Goal: Transaction & Acquisition: Purchase product/service

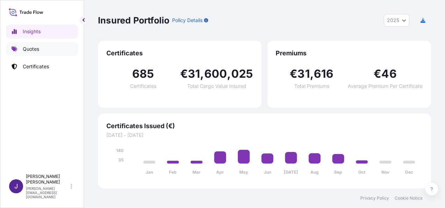
select select "2025"
click at [30, 48] on p "Quotes" at bounding box center [31, 48] width 16 height 7
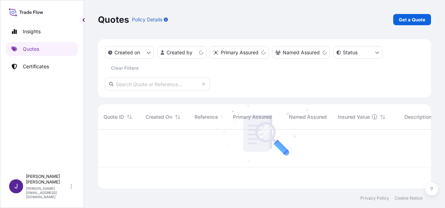
scroll to position [57, 327]
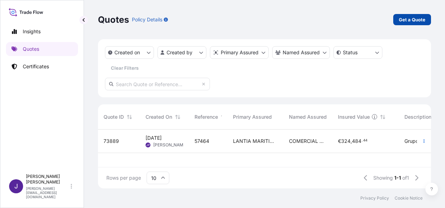
click at [411, 20] on p "Get a Quote" at bounding box center [412, 19] width 27 height 7
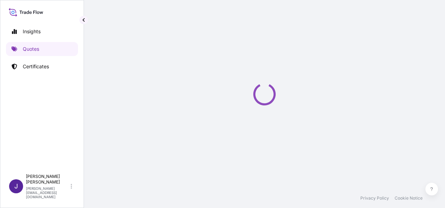
select select "Sea"
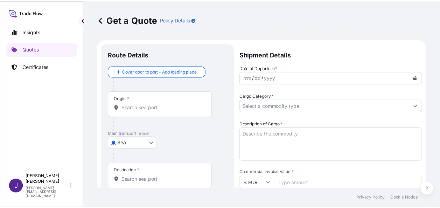
scroll to position [11, 0]
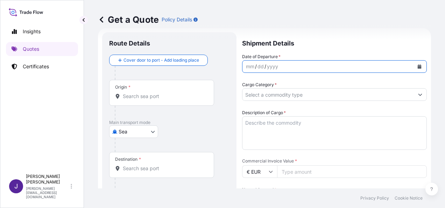
click at [416, 66] on button "Calendar" at bounding box center [419, 66] width 11 height 11
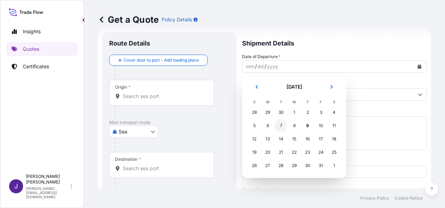
click at [280, 125] on div "7" at bounding box center [281, 125] width 13 height 13
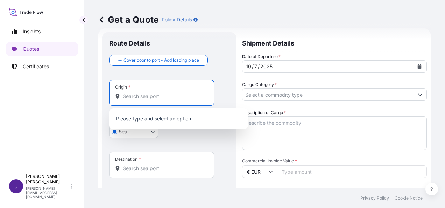
click at [174, 94] on input "Origin *" at bounding box center [164, 96] width 83 height 7
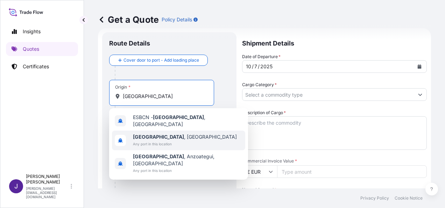
click at [171, 135] on span "[GEOGRAPHIC_DATA] , [GEOGRAPHIC_DATA]" at bounding box center [185, 136] width 104 height 7
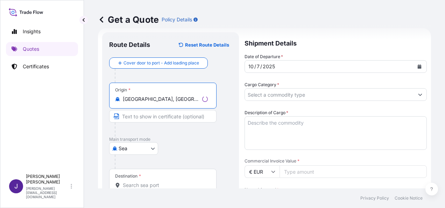
type input "[GEOGRAPHIC_DATA], [GEOGRAPHIC_DATA]"
click at [157, 183] on input "Destination *" at bounding box center [165, 185] width 85 height 7
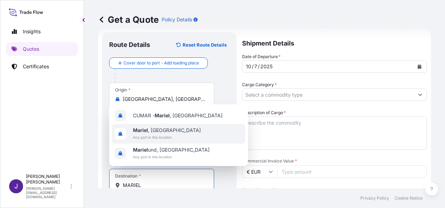
click at [146, 131] on b "Mariel" at bounding box center [140, 130] width 15 height 6
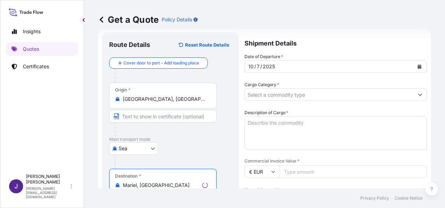
type input "Mariel, [GEOGRAPHIC_DATA]"
click at [306, 90] on input "Cargo Category *" at bounding box center [329, 94] width 169 height 13
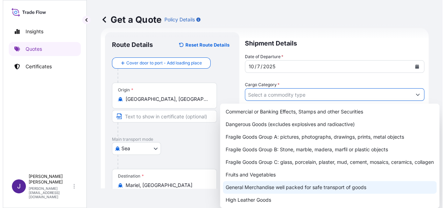
scroll to position [35, 0]
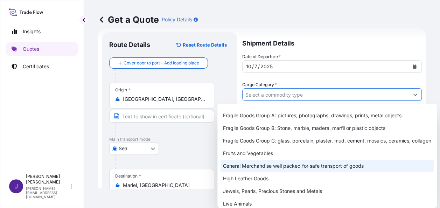
click at [256, 169] on div "General Merchandise well packed for safe transport of goods" at bounding box center [327, 166] width 214 height 13
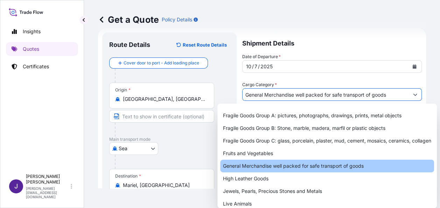
type input "General Merchandise well packed for safe transport of goods"
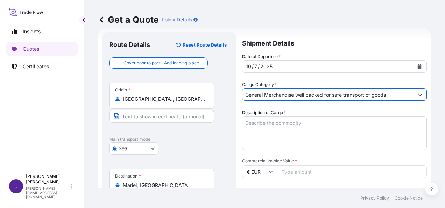
click at [285, 120] on textarea "Description of Cargo *" at bounding box center [334, 133] width 185 height 34
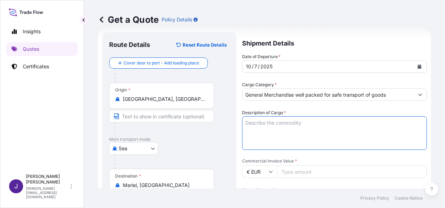
click at [319, 118] on textarea "Description of Cargo *" at bounding box center [334, 133] width 185 height 34
paste textarea "140 BULTOS DE CONFECCIONES, TALABARTERIA E INSUMOS"
type textarea "140 BULTOS DE CONFECCIONES, TALABARTERIA E INSUMOS"
click at [322, 174] on input "Commercial Invoice Value *" at bounding box center [352, 171] width 150 height 13
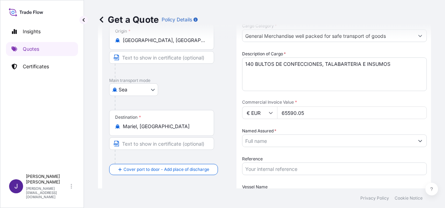
scroll to position [81, 0]
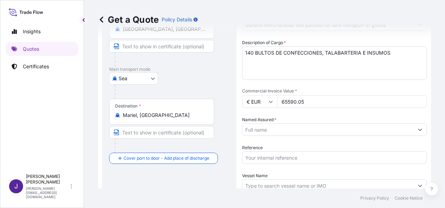
type input "65590.05"
click at [288, 132] on input "Named Assured *" at bounding box center [327, 129] width 171 height 13
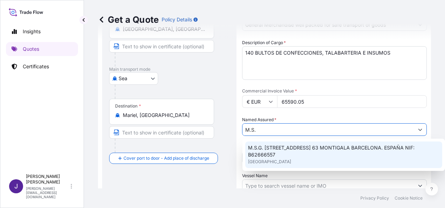
click at [317, 154] on span "M.S.G. [STREET_ADDRESS] 63 MONTIGALA BARCELONA. ESPAÑA NIF: B62666557" at bounding box center [343, 151] width 191 height 14
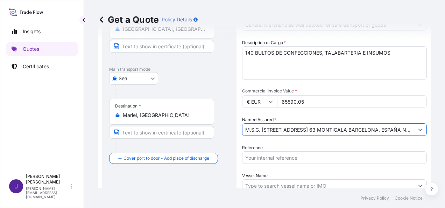
type input "M.S.G. [STREET_ADDRESS] 63 MONTIGALA BARCELONA. ESPAÑA NIF: B62666557"
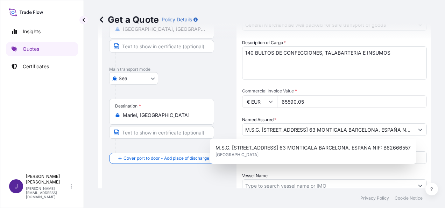
click at [294, 170] on div "Date of Departure * [DATE] Cargo Category * General Merchandise well packed for…" at bounding box center [334, 101] width 185 height 237
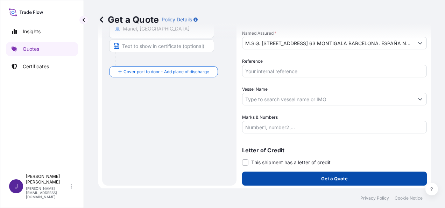
scroll to position [169, 0]
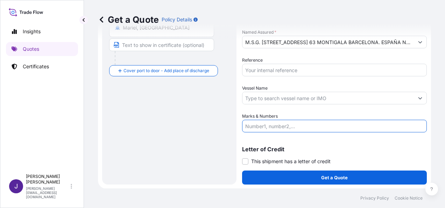
paste input "1 X 20’ DRY NO. SEGU1960920 S.T.C."
type input "1 X 20’ DRY NO. SEGU1960920 S.T.C."
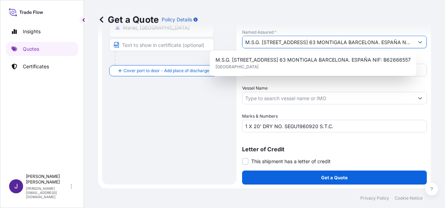
click at [293, 43] on input "M.S.G. [STREET_ADDRESS] 63 MONTIGALA BARCELONA. ESPAÑA NIF: B62666557" at bounding box center [327, 42] width 171 height 13
click at [414, 43] on button "Show suggestions" at bounding box center [420, 42] width 13 height 13
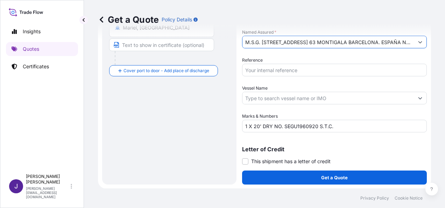
scroll to position [0, 63]
drag, startPoint x: 242, startPoint y: 41, endPoint x: 446, endPoint y: 27, distance: 204.1
click at [445, 27] on html "1 option available. Insights Quotes Certificates J Juliana Padilla [EMAIL_ADDRE…" at bounding box center [222, 104] width 445 height 208
paste input "S.L."
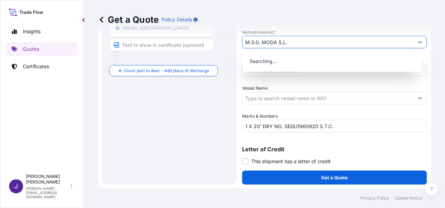
scroll to position [0, 0]
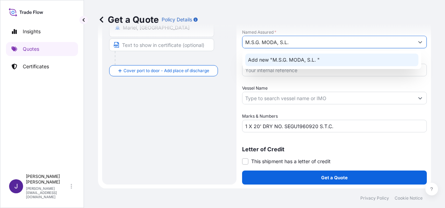
click at [275, 61] on span "Add new "M.S.G. MODA, S.L. "" at bounding box center [284, 59] width 72 height 7
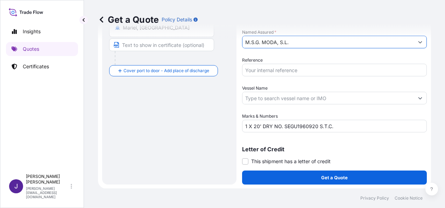
type input "M.S.G. MODA, S.L."
click at [283, 72] on input "Reference" at bounding box center [334, 70] width 185 height 13
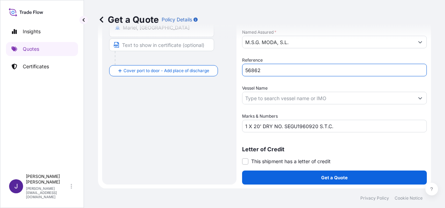
type input "56862"
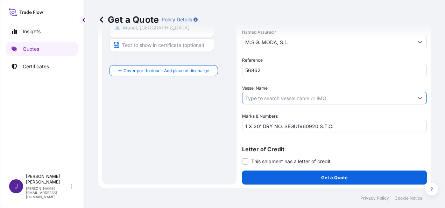
click at [292, 101] on input "Vessel Name" at bounding box center [327, 98] width 171 height 13
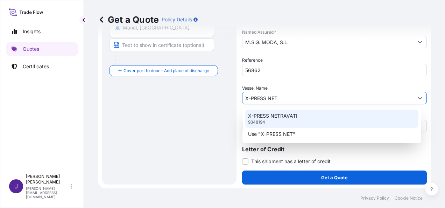
click at [288, 116] on p "X-PRESS NETRAVATI" at bounding box center [272, 115] width 49 height 7
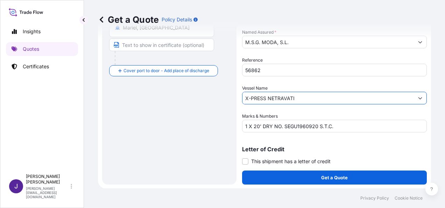
type input "X-PRESS NETRAVATI"
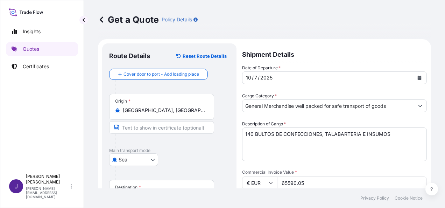
scroll to position [169, 0]
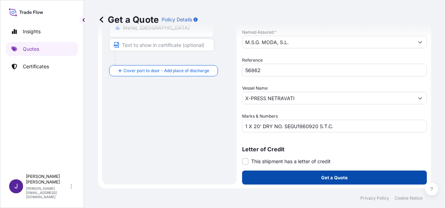
click at [311, 180] on button "Get a Quote" at bounding box center [334, 177] width 185 height 14
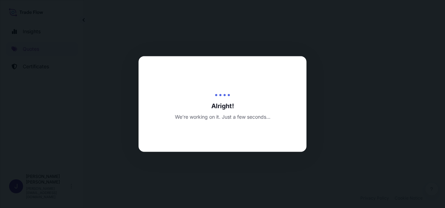
select select "Sea"
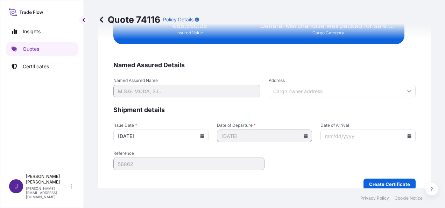
scroll to position [1322, 0]
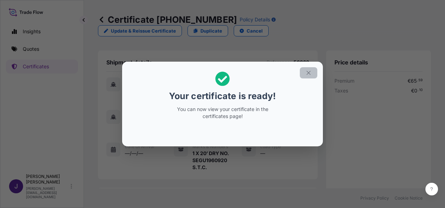
click at [313, 72] on button "button" at bounding box center [308, 72] width 17 height 11
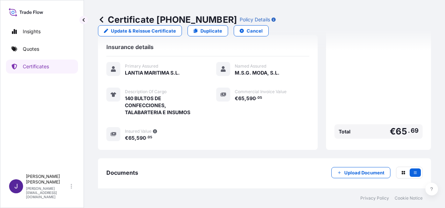
scroll to position [168, 0]
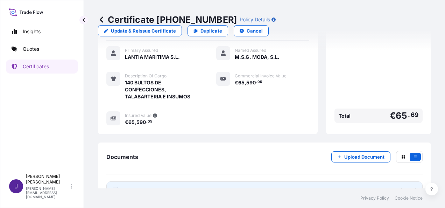
click at [212, 181] on link "PDF Certificate [DATE]" at bounding box center [264, 190] width 316 height 18
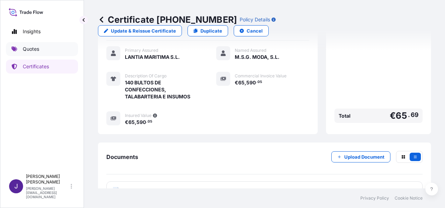
click at [30, 49] on p "Quotes" at bounding box center [31, 48] width 16 height 7
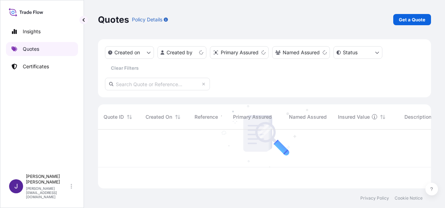
scroll to position [57, 327]
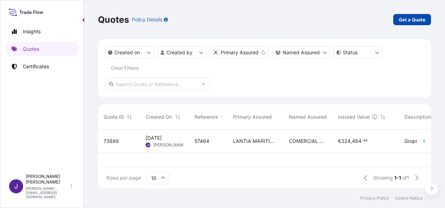
click at [428, 23] on link "Get a Quote" at bounding box center [412, 19] width 38 height 11
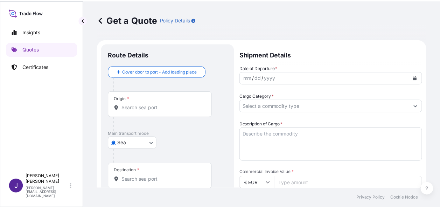
scroll to position [11, 0]
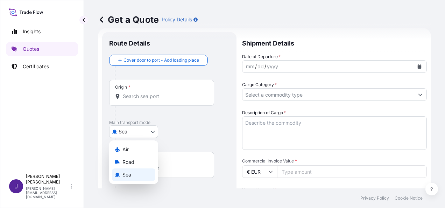
click at [152, 134] on body "Insights Quotes Certificates J Juliana Padilla [EMAIL_ADDRESS][DOMAIN_NAME] Get…" at bounding box center [222, 104] width 445 height 208
click at [135, 149] on div "Air" at bounding box center [133, 149] width 43 height 13
select select "Air"
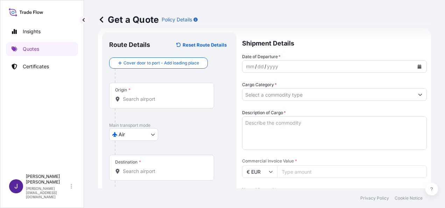
click at [318, 170] on input "Commercial Invoice Value *" at bounding box center [352, 171] width 150 height 13
type input "77663.32"
click at [171, 101] on input "Origin *" at bounding box center [164, 99] width 83 height 7
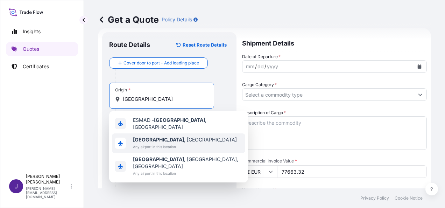
click at [160, 136] on span "[GEOGRAPHIC_DATA] , [GEOGRAPHIC_DATA]" at bounding box center [185, 139] width 104 height 7
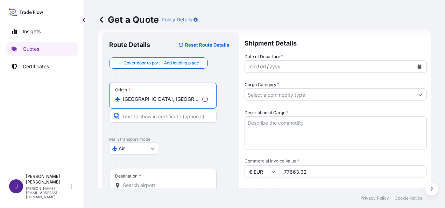
type input "[GEOGRAPHIC_DATA], [GEOGRAPHIC_DATA]"
click at [143, 183] on input "Destination *" at bounding box center [165, 185] width 85 height 7
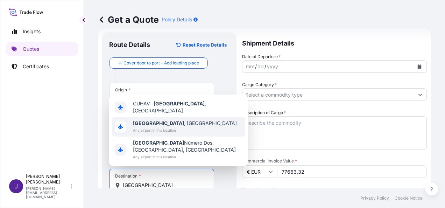
click at [148, 134] on span "Any airport in this location" at bounding box center [185, 130] width 104 height 7
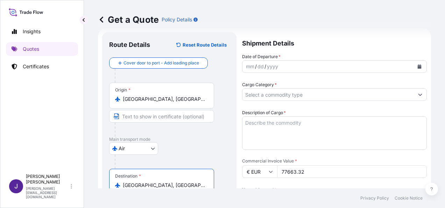
type input "[GEOGRAPHIC_DATA], [GEOGRAPHIC_DATA]"
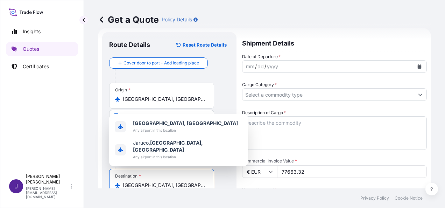
click at [417, 64] on icon "Calendar" at bounding box center [419, 66] width 4 height 4
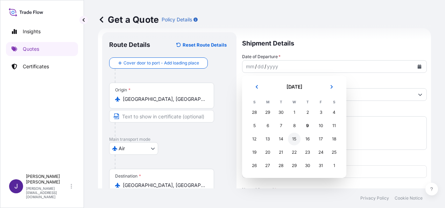
click at [293, 141] on div "15" at bounding box center [294, 139] width 13 height 13
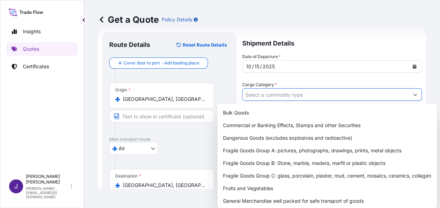
click at [312, 95] on input "Cargo Category *" at bounding box center [325, 94] width 166 height 13
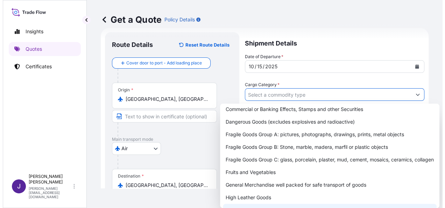
scroll to position [35, 0]
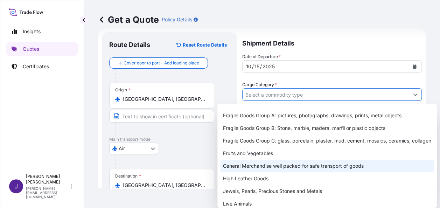
click at [269, 172] on div "General Merchandise well packed for safe transport of goods" at bounding box center [327, 166] width 214 height 13
type input "General Merchandise well packed for safe transport of goods"
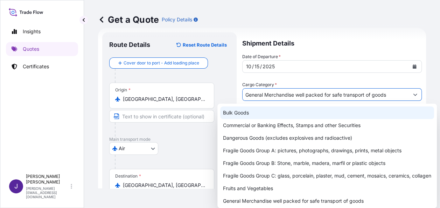
drag, startPoint x: 333, startPoint y: 33, endPoint x: 333, endPoint y: 42, distance: 9.1
click at [334, 33] on div "Get a Quote Policy Details" at bounding box center [262, 19] width 328 height 39
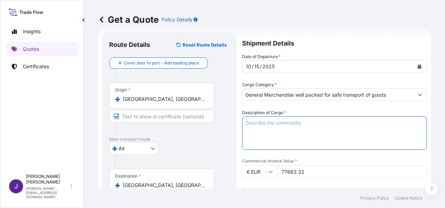
click at [270, 125] on textarea "Description of Cargo *" at bounding box center [334, 133] width 185 height 34
paste textarea "CENTRIFUGAS"
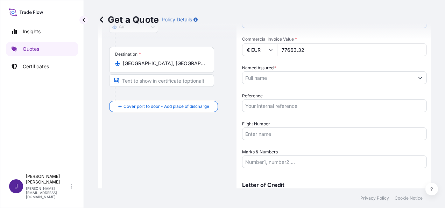
scroll to position [99, 0]
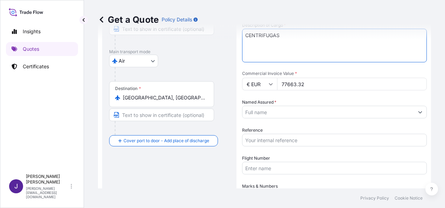
type textarea "CENTRIFUGAS"
drag, startPoint x: 304, startPoint y: 114, endPoint x: 301, endPoint y: 115, distance: 3.7
click at [304, 112] on input "Named Assured *" at bounding box center [327, 112] width 171 height 13
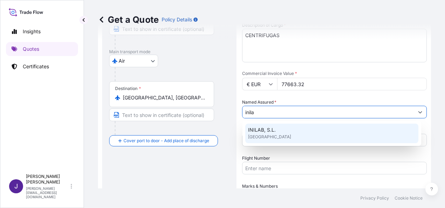
click at [295, 134] on div "INILAB, S.L. [GEOGRAPHIC_DATA]" at bounding box center [331, 134] width 173 height 20
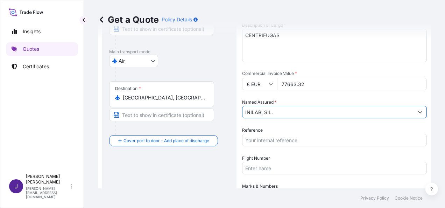
type input "INILAB, S.L."
click at [291, 142] on input "Reference" at bounding box center [334, 140] width 185 height 13
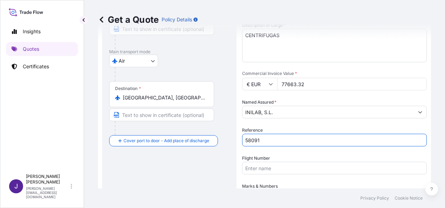
type input "58091"
click at [313, 165] on input "Flight Number" at bounding box center [334, 168] width 185 height 13
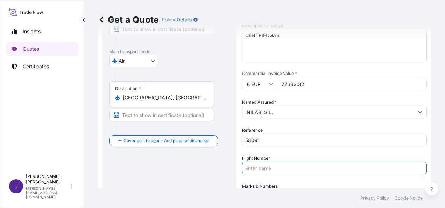
click at [282, 170] on input "Flight Number" at bounding box center [334, 168] width 185 height 13
paste input "AEREO 996-13941421 ux051/15"
type input "AEREO 996-13941421 ux051/15"
click at [166, 191] on footer "Privacy Policy Cookie Notice" at bounding box center [264, 198] width 361 height 20
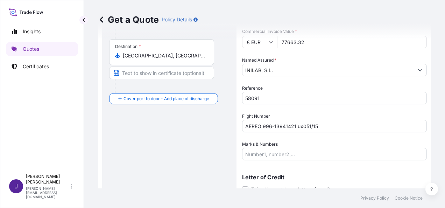
scroll to position [169, 0]
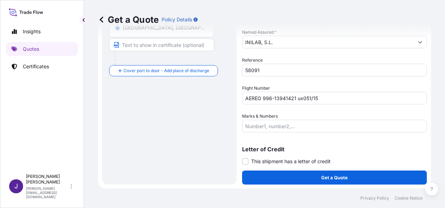
click at [313, 125] on input "Marks & Numbers" at bounding box center [334, 126] width 185 height 13
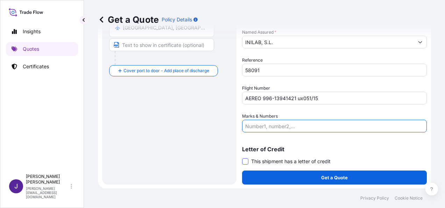
click at [244, 163] on span at bounding box center [245, 161] width 6 height 6
click at [242, 157] on input "This shipment has a letter of credit" at bounding box center [242, 157] width 0 height 0
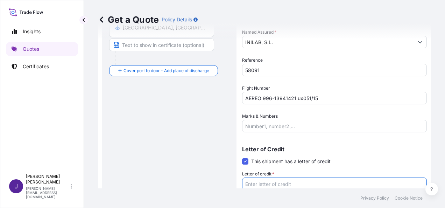
click at [256, 184] on textarea "Letter of credit *" at bounding box center [334, 194] width 185 height 34
paste textarea "FACTURA 2510-021"
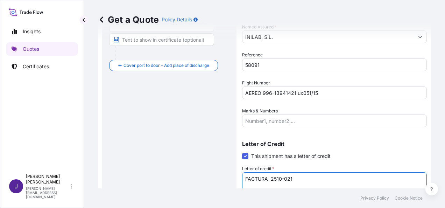
paste textarea "PROGRAMA DE NACIONES UNIDAS PARA EL DESARROLLO [STREET_ADDRESS]. Y 3RA. [GEOGRA…"
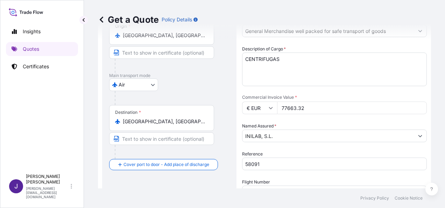
scroll to position [105, 0]
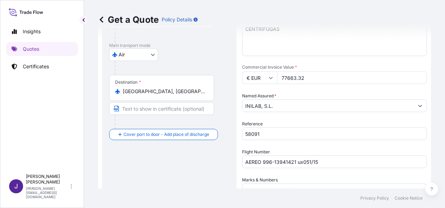
type textarea "FACTURA 2510-021 PROGRAMA DE NACIONES UNIDAS PARA EL DESARROLLO [STREET_ADDRESS…"
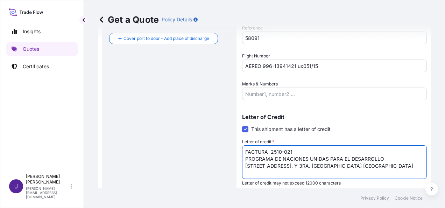
scroll to position [222, 0]
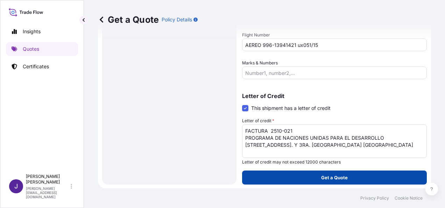
click at [332, 180] on p "Get a Quote" at bounding box center [334, 177] width 27 height 7
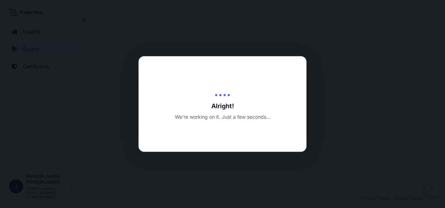
select select "Air"
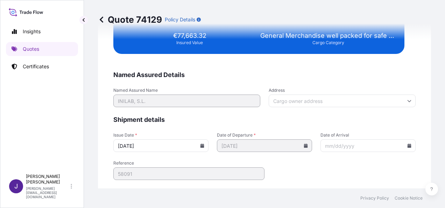
scroll to position [1429, 0]
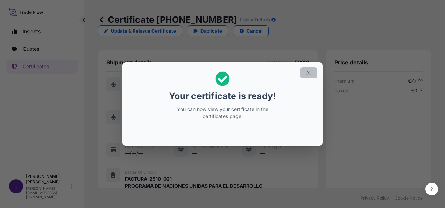
click at [311, 70] on icon "button" at bounding box center [308, 73] width 6 height 6
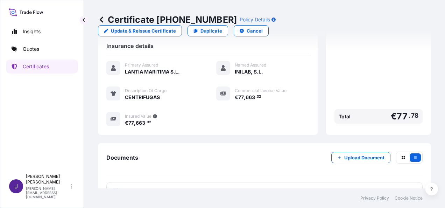
scroll to position [180, 0]
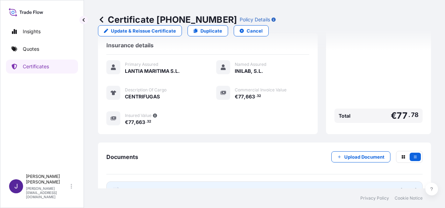
click at [212, 181] on link "PDF Certificate [DATE]" at bounding box center [264, 190] width 316 height 18
